Goal: Task Accomplishment & Management: Use online tool/utility

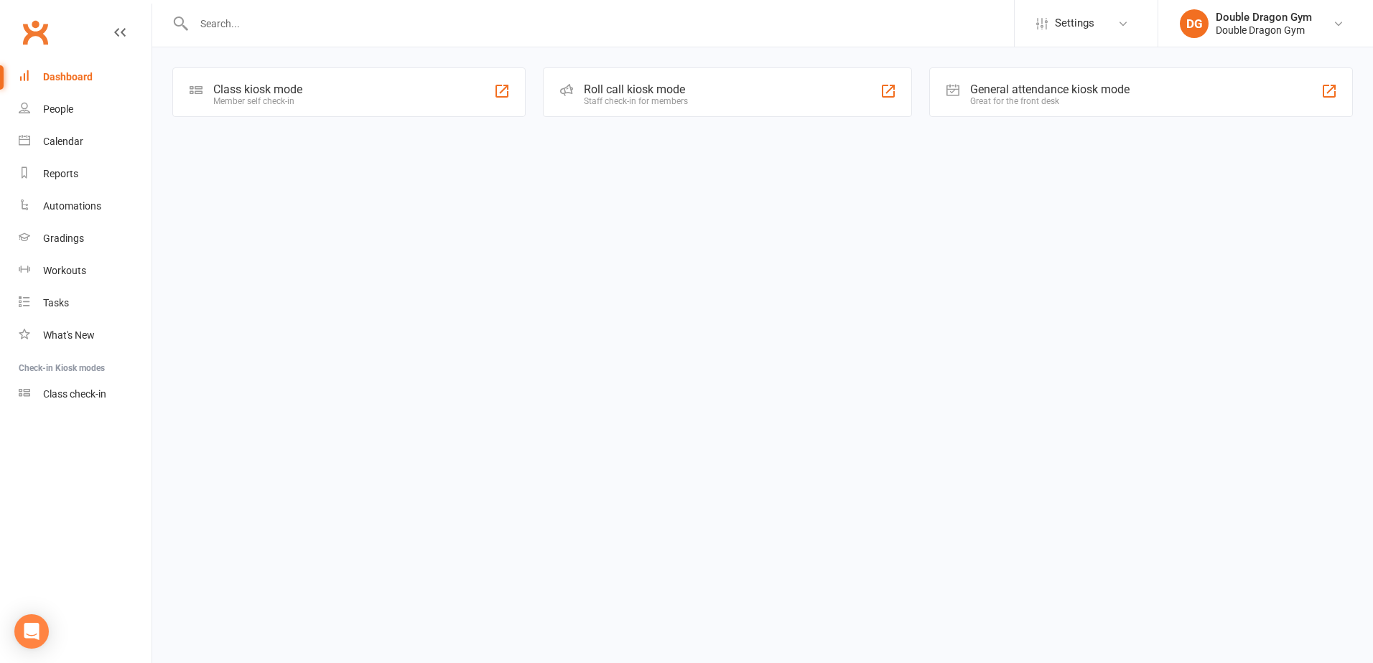
click at [433, 86] on div "Class kiosk mode Member self check-in" at bounding box center [348, 92] width 353 height 50
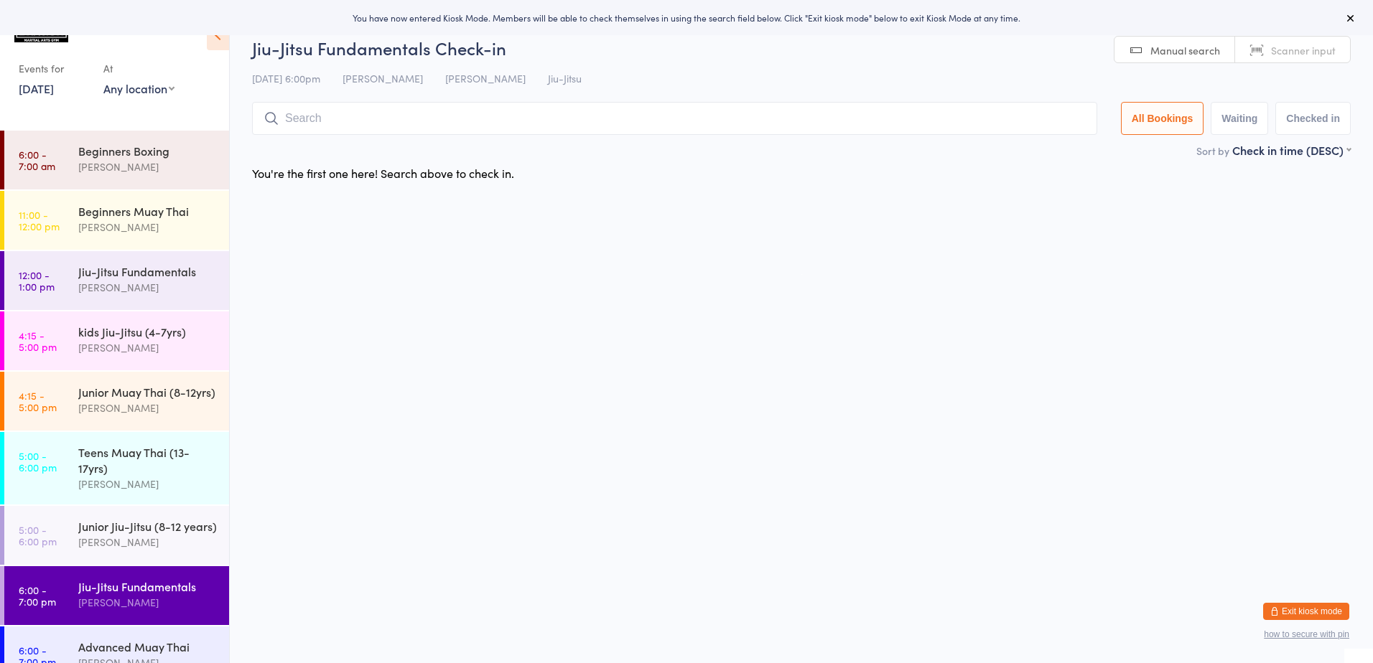
click at [129, 89] on select "Any location Small room Main room Sutherland Covid Safe Outdoor Gym" at bounding box center [138, 88] width 71 height 16
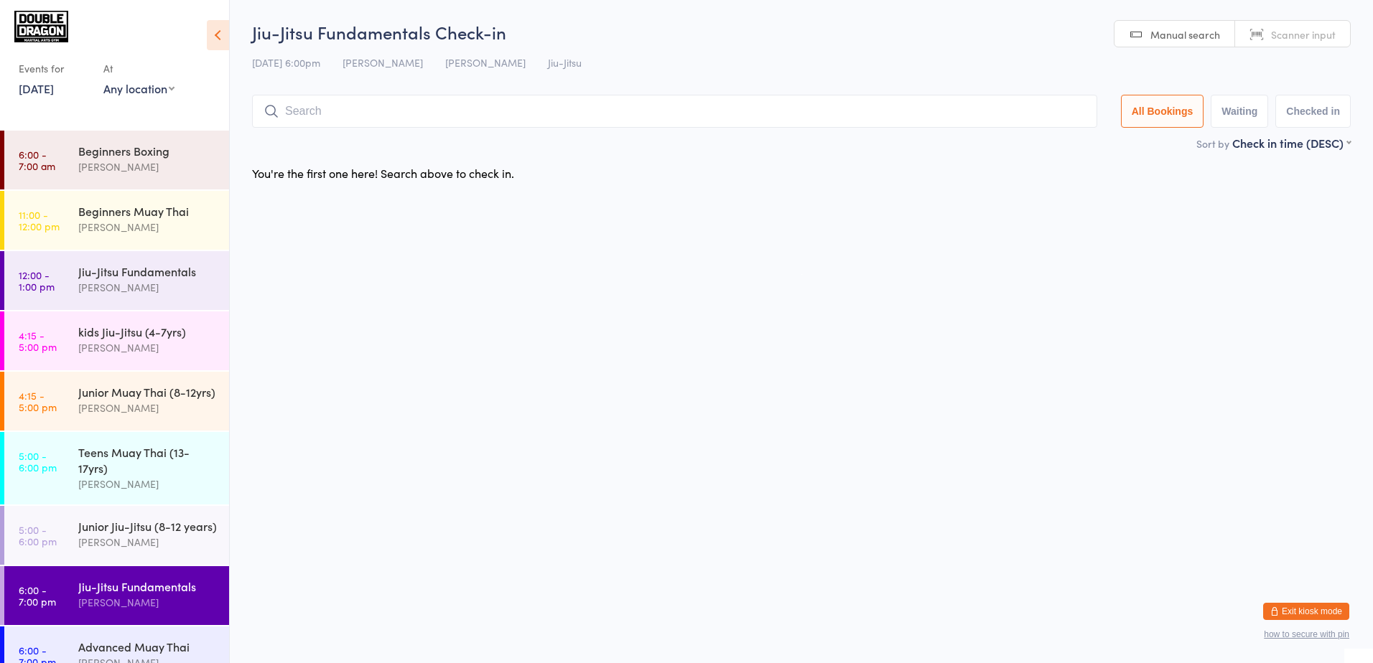
click at [1302, 609] on button "Exit kiosk mode" at bounding box center [1306, 611] width 86 height 17
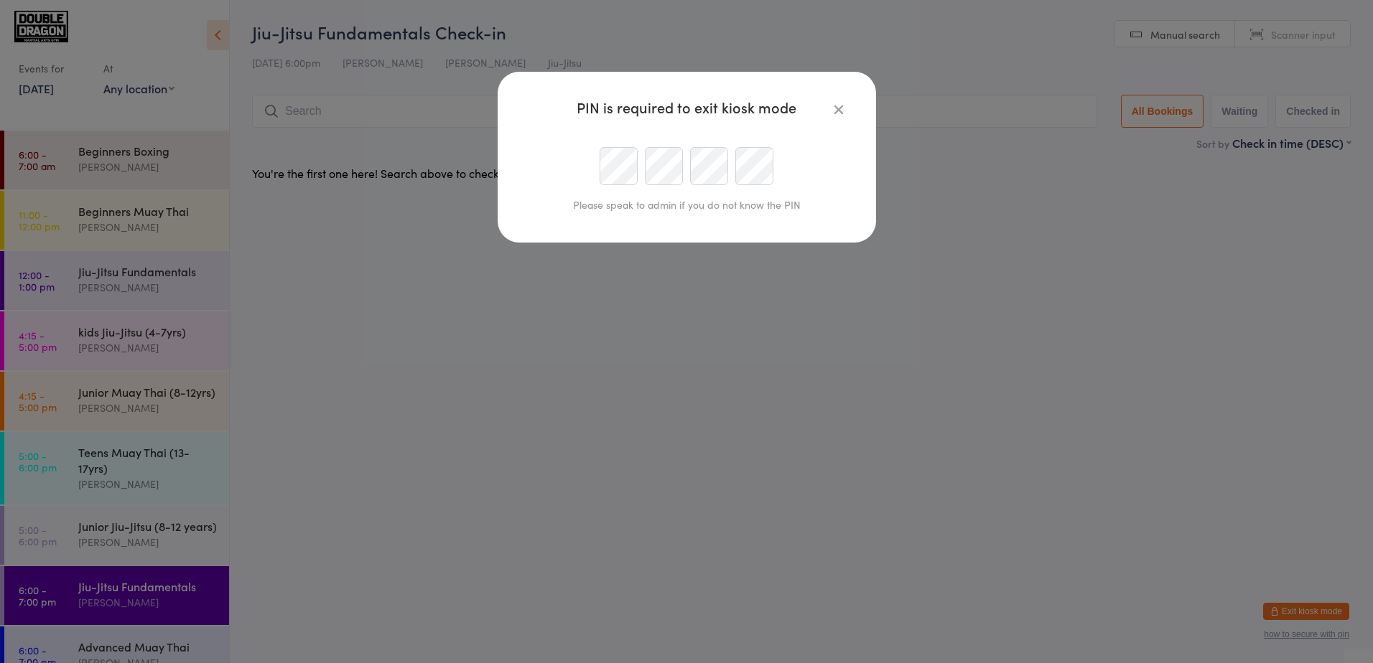
type input "Gym"
click at [569, 167] on div at bounding box center [687, 166] width 328 height 38
click at [839, 111] on icon "button" at bounding box center [839, 109] width 16 height 16
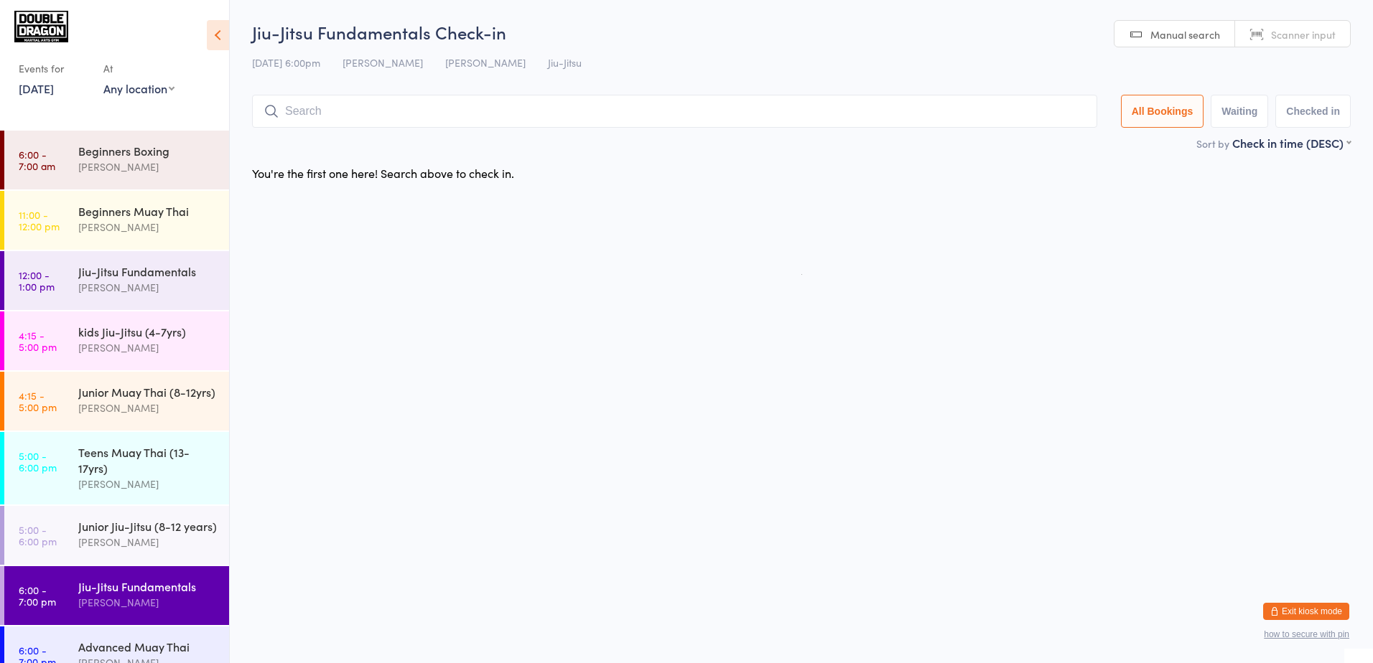
click at [1296, 612] on button "Exit kiosk mode" at bounding box center [1306, 611] width 86 height 17
